Goal: Task Accomplishment & Management: Use online tool/utility

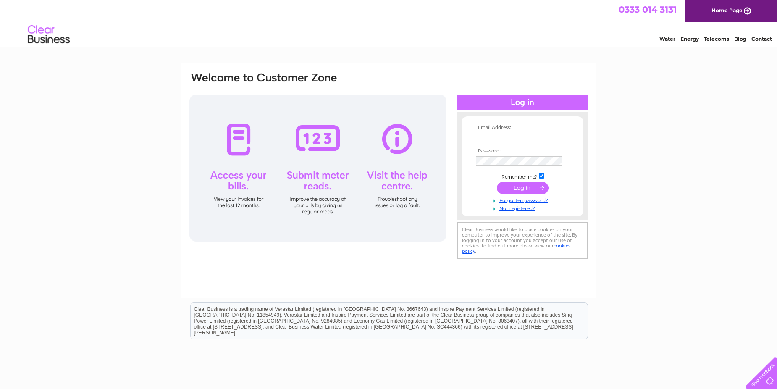
type input "haulage@hycross2000.co.uk"
click at [520, 189] on input "submit" at bounding box center [523, 188] width 52 height 12
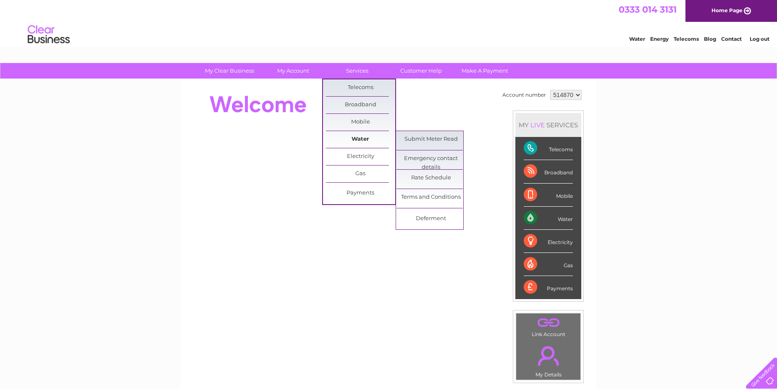
click at [351, 141] on link "Water" at bounding box center [360, 139] width 69 height 17
click at [418, 137] on link "Submit Meter Read" at bounding box center [430, 139] width 69 height 17
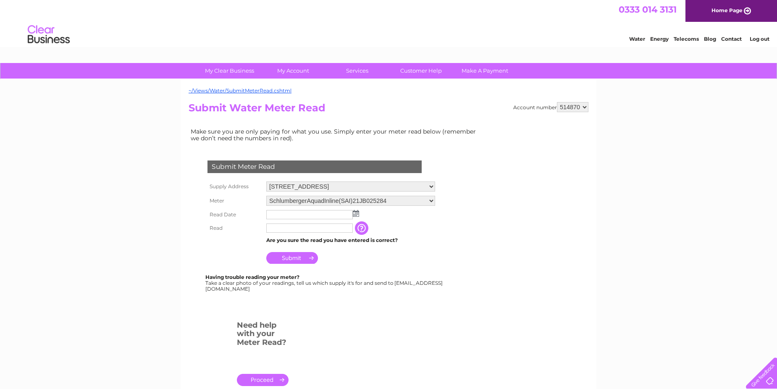
click at [357, 212] on img at bounding box center [356, 213] width 6 height 7
click at [314, 249] on link "1" at bounding box center [313, 250] width 13 height 8
type input "2025/10/01"
click at [278, 228] on input "text" at bounding box center [309, 227] width 87 height 9
type input "01915"
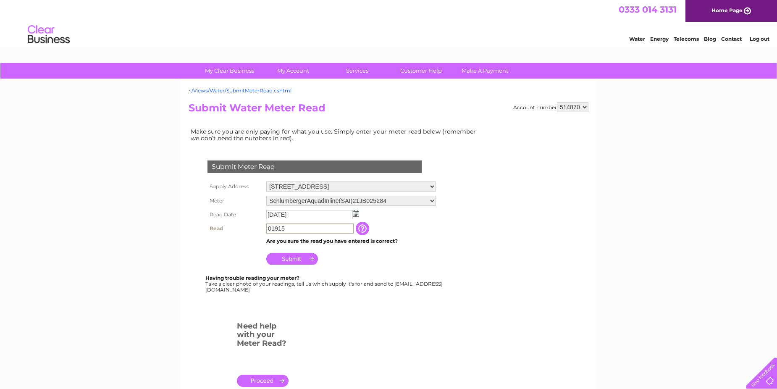
click at [296, 257] on input "Submit" at bounding box center [292, 259] width 52 height 12
